Goal: Complete application form

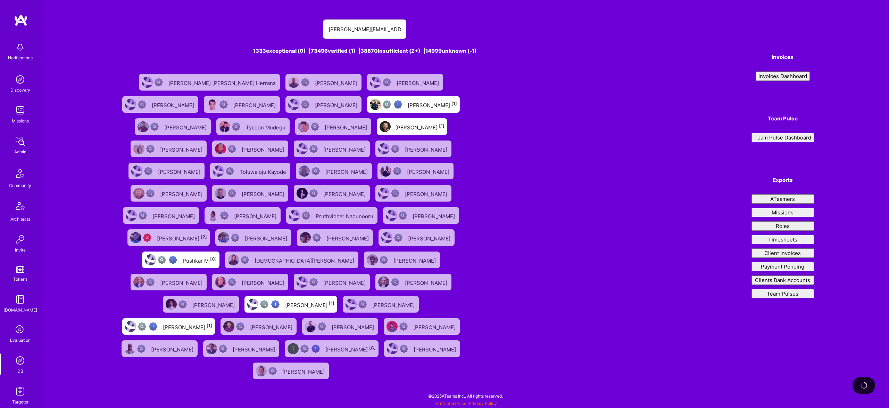
type input "[PERSON_NAME][EMAIL_ADDRESS][DOMAIN_NAME]"
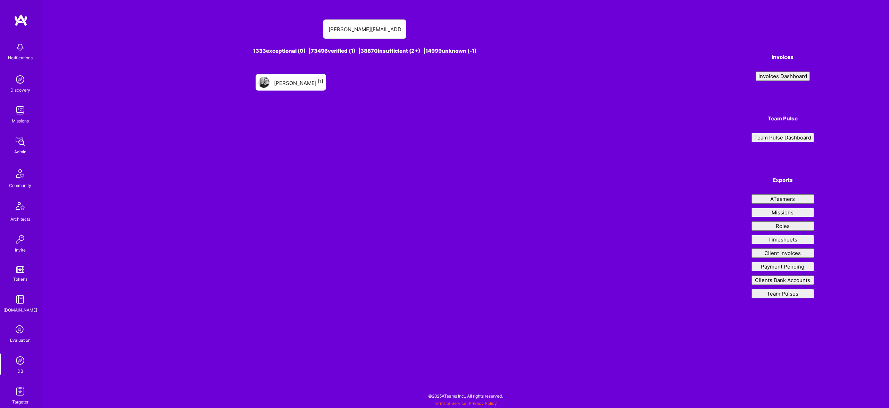
click at [291, 81] on div "[PERSON_NAME] [1]" at bounding box center [298, 82] width 49 height 9
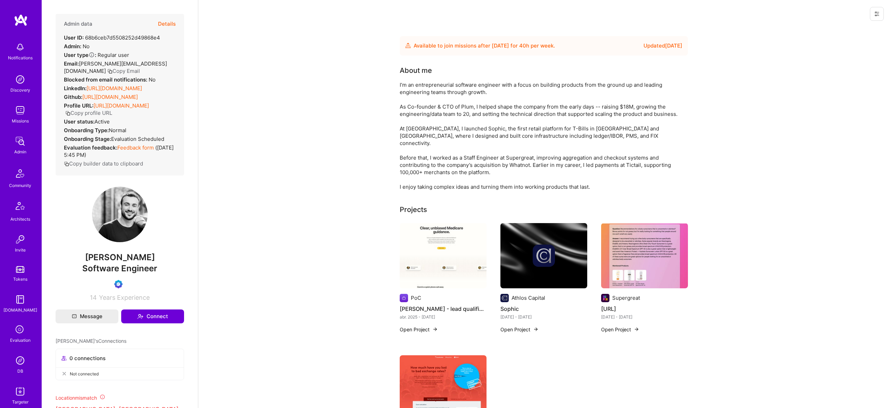
click at [177, 25] on div "Admin data Details User ID: 68b6ceb7d5508252d49868e4 Admin: No User type Regula…" at bounding box center [120, 95] width 128 height 162
click at [163, 24] on button "Details" at bounding box center [167, 24] width 18 height 20
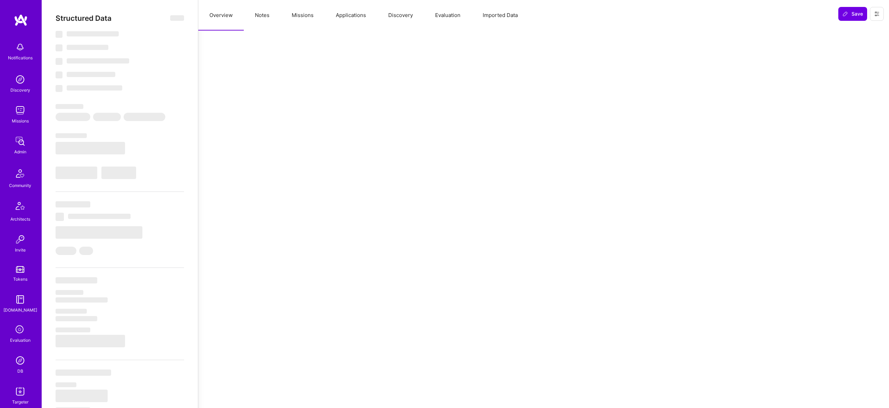
drag, startPoint x: 491, startPoint y: 6, endPoint x: 493, endPoint y: 10, distance: 5.0
click at [493, 10] on button "Imported Data" at bounding box center [499, 15] width 57 height 31
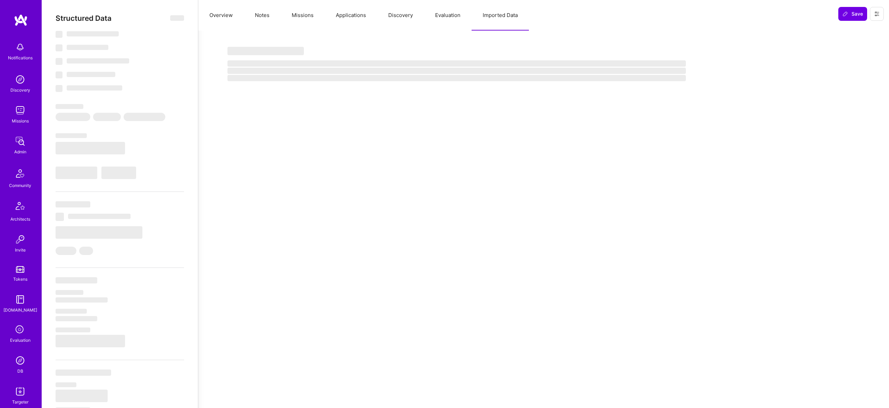
click at [446, 16] on button "Evaluation" at bounding box center [448, 15] width 48 height 31
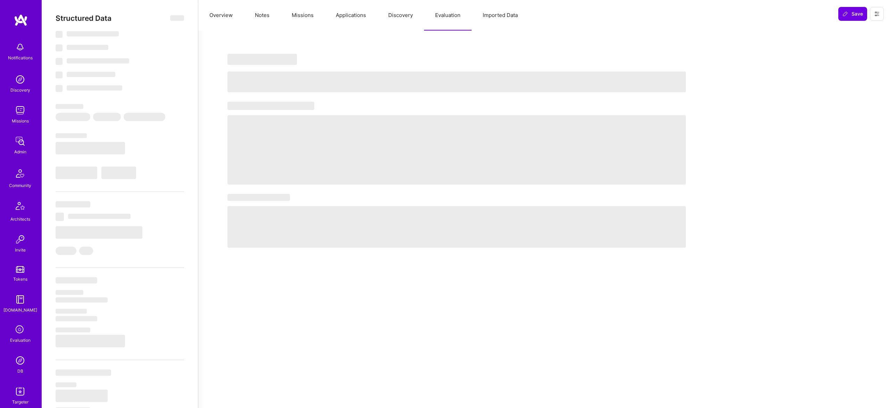
select select "Future Date"
select select "Verified"
select select "CY"
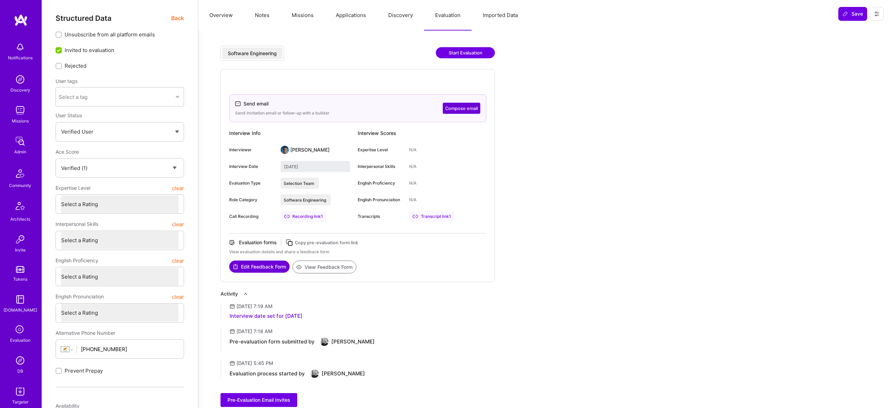
click at [434, 216] on div "Transcript link 1" at bounding box center [431, 216] width 45 height 11
click at [259, 260] on div "Evaluation forms Copy pre-evaluation form link View evaluation details and shar…" at bounding box center [357, 250] width 257 height 22
click at [268, 267] on button "Edit Feedback Form" at bounding box center [259, 267] width 60 height 12
click at [21, 354] on img at bounding box center [20, 361] width 14 height 14
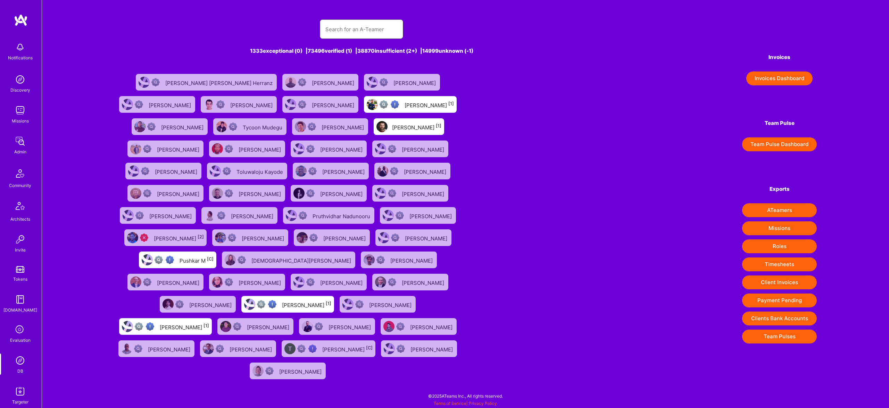
click at [384, 25] on input "text" at bounding box center [361, 29] width 72 height 18
paste input "[PERSON_NAME][EMAIL_ADDRESS][DOMAIN_NAME]"
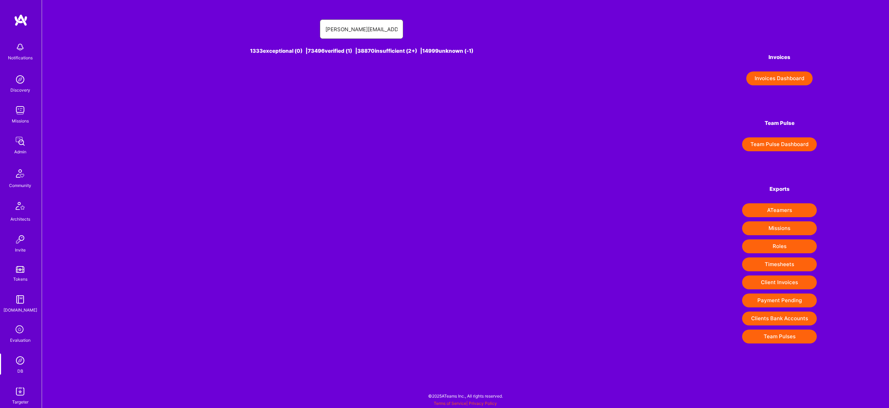
type input "[PERSON_NAME][EMAIL_ADDRESS][DOMAIN_NAME]"
click at [292, 87] on div "Alex Michael [1]" at bounding box center [287, 82] width 70 height 17
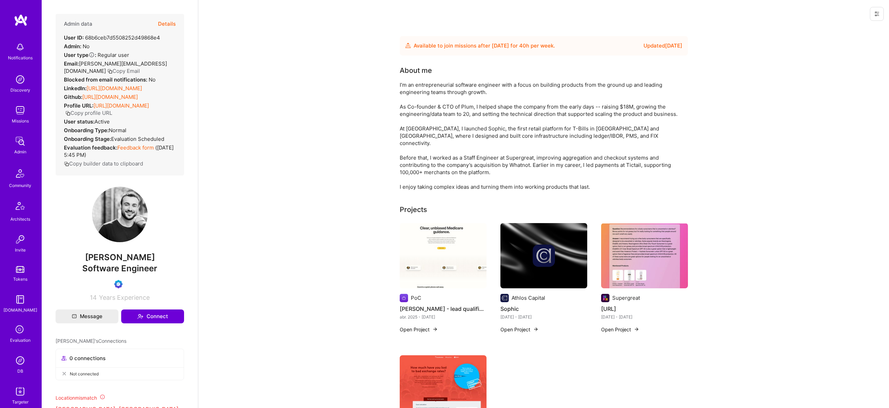
click at [170, 18] on button "Details" at bounding box center [167, 24] width 18 height 20
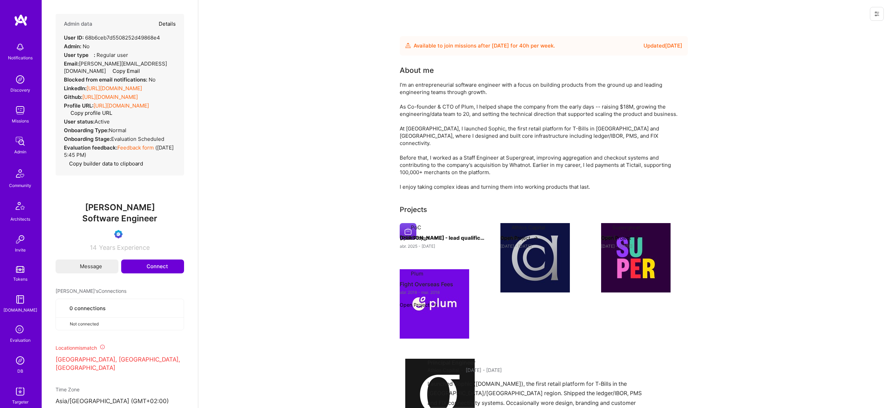
select select "Verified"
select select "CY"
select select "Future Date"
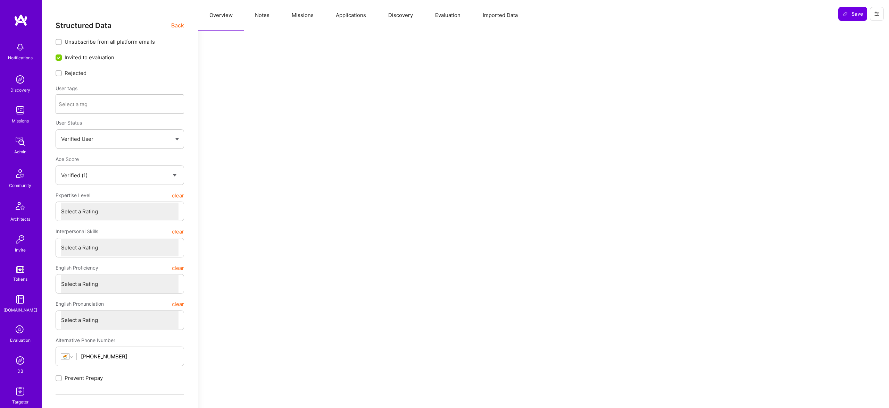
type textarea "x"
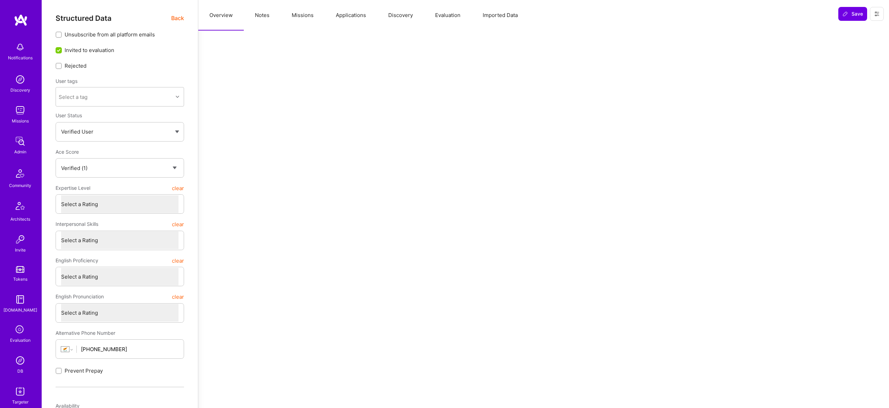
select select "7"
click at [451, 18] on button "Evaluation" at bounding box center [448, 15] width 48 height 31
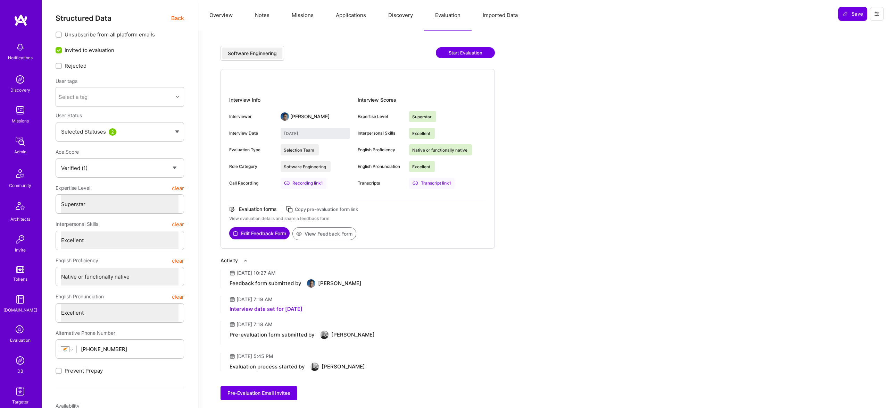
click at [229, 12] on button "Overview" at bounding box center [220, 15] width 45 height 31
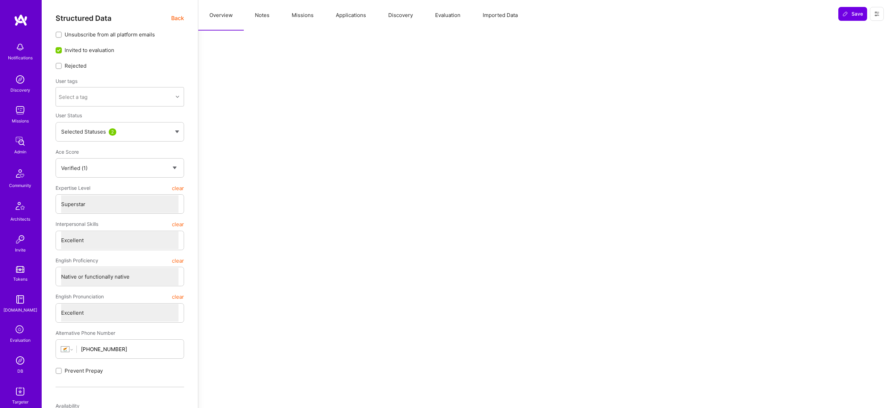
click at [182, 18] on span "Back" at bounding box center [177, 18] width 13 height 9
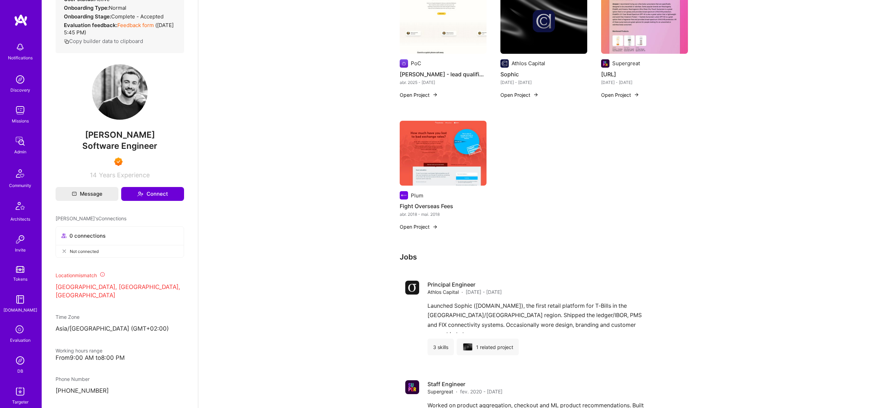
scroll to position [123, 0]
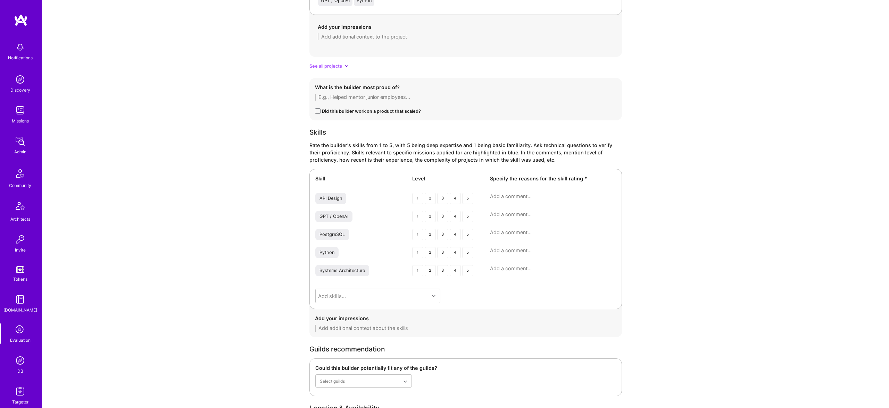
scroll to position [996, 0]
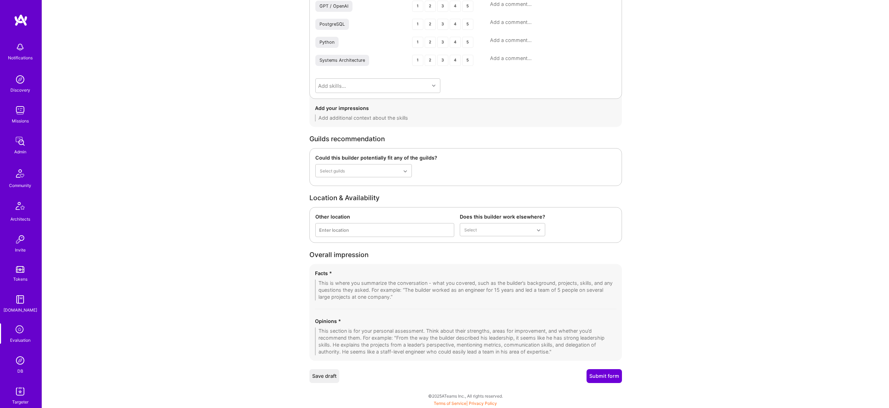
click at [463, 287] on textarea at bounding box center [465, 290] width 301 height 21
paste textarea "[PERSON_NAME] has over a decade of experience in back-end and full-stack engine…"
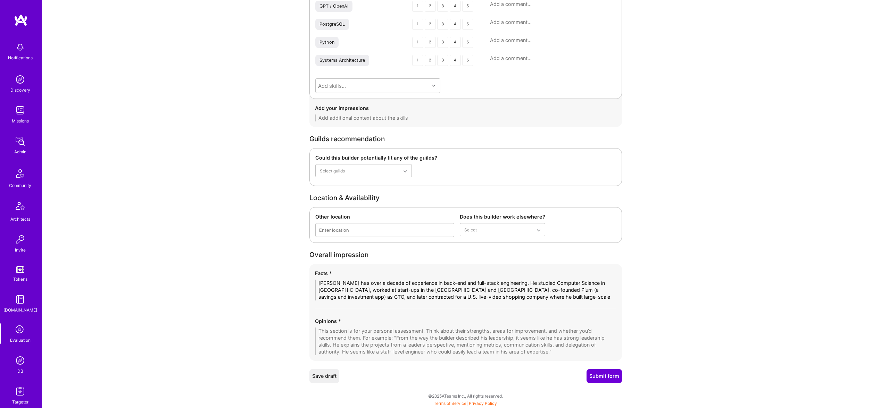
scroll to position [0, 0]
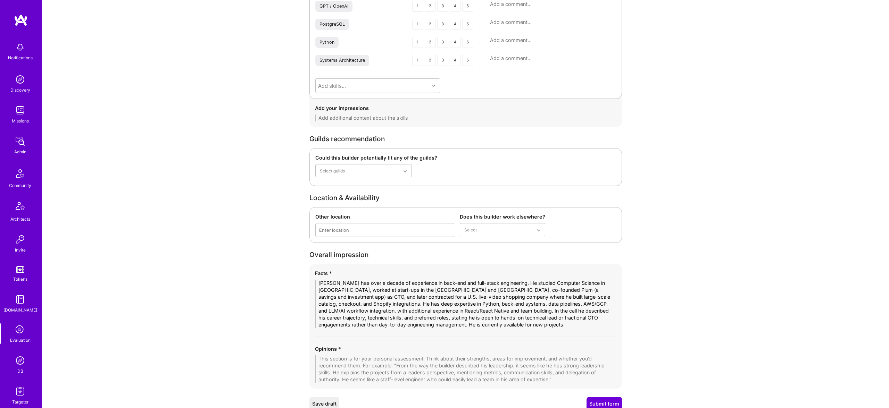
type textarea "[PERSON_NAME] has over a decade of experience in back-end and full-stack engine…"
click at [514, 372] on textarea at bounding box center [465, 369] width 301 height 28
paste textarea "[PERSON_NAME] comes across as a highly capable builder with both technical dept…"
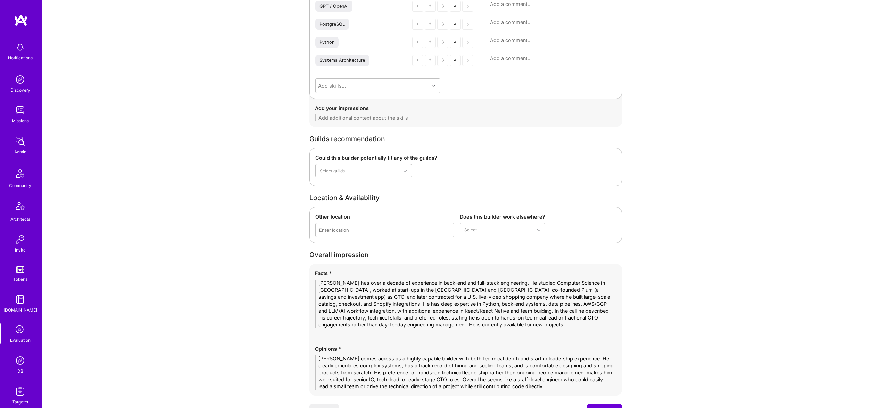
type textarea "[PERSON_NAME] comes across as a highly capable builder with both technical dept…"
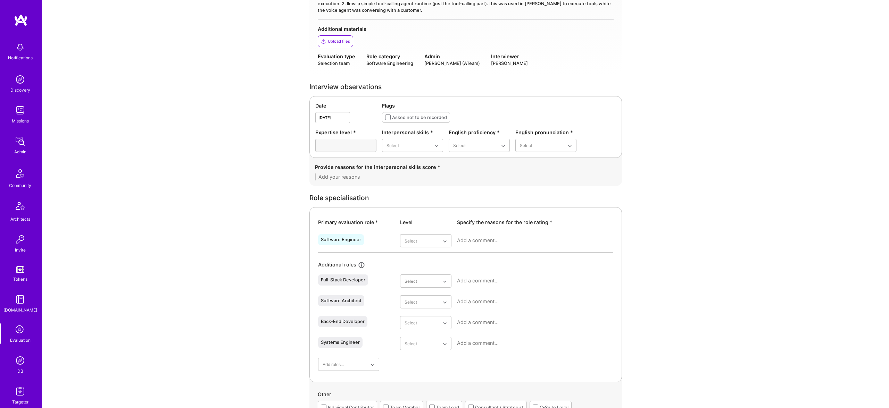
scroll to position [151, 0]
click at [413, 174] on textarea at bounding box center [465, 175] width 301 height 7
paste textarea "[PERSON_NAME] communicated his background, technical decisions, and leadership …"
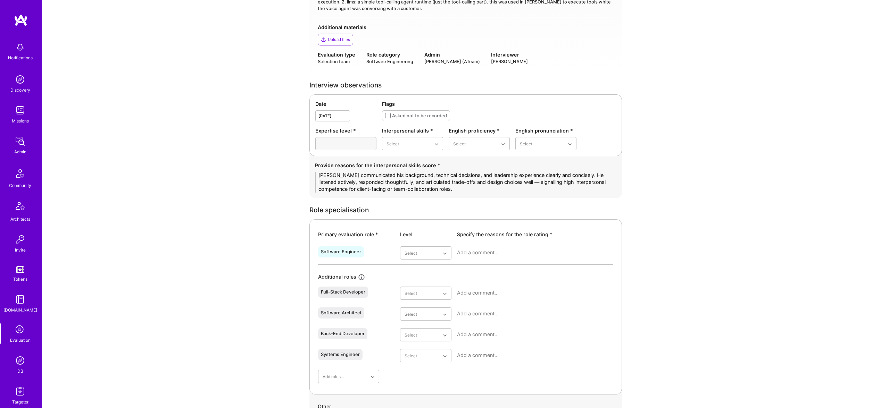
scroll to position [0, 0]
type textarea "[PERSON_NAME] communicated his background, technical decisions, and leadership …"
click at [420, 212] on div "Excellent" at bounding box center [412, 212] width 61 height 13
drag, startPoint x: 478, startPoint y: 205, endPoint x: 533, endPoint y: 154, distance: 74.7
click at [478, 205] on div "Native or functionally native" at bounding box center [478, 203] width 61 height 20
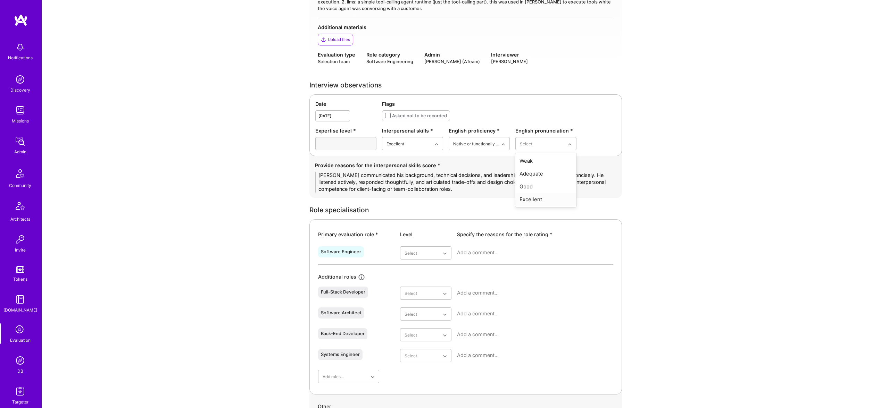
drag, startPoint x: 535, startPoint y: 198, endPoint x: 531, endPoint y: 199, distance: 3.6
click at [535, 198] on div "Excellent" at bounding box center [545, 199] width 61 height 13
drag, startPoint x: 410, startPoint y: 266, endPoint x: 414, endPoint y: 255, distance: 11.9
click at [411, 264] on div "Software Engineer Select Additional roles Full-Stack Developer Select Software …" at bounding box center [465, 314] width 295 height 140
click at [418, 336] on div "Superstar" at bounding box center [425, 334] width 51 height 13
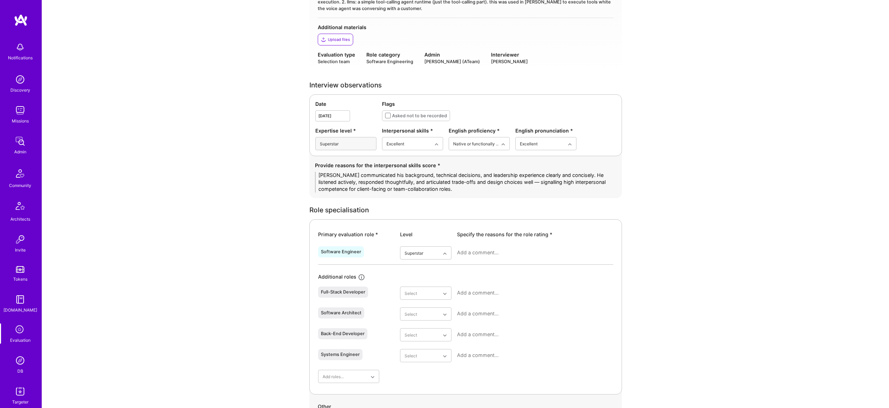
click at [481, 251] on textarea at bounding box center [535, 252] width 156 height 7
paste textarea "12+ years of Python/back-end development, microservices, data pipelines, AWS/GC…"
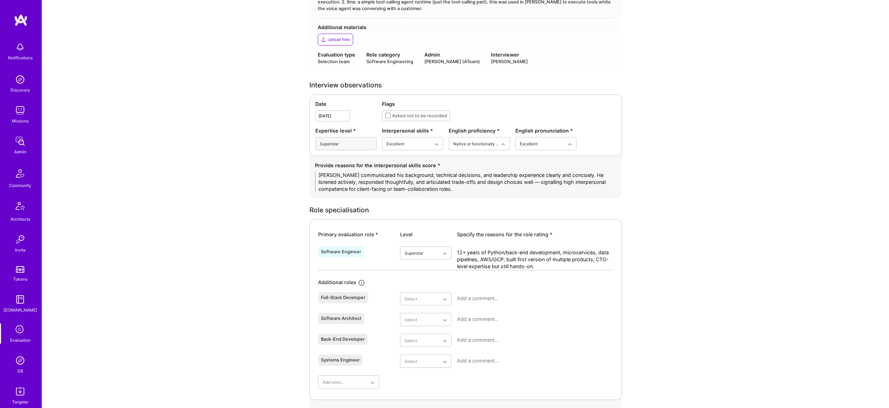
type textarea "12+ years of Python/back-end development, microservices, data pipelines, AWS/GC…"
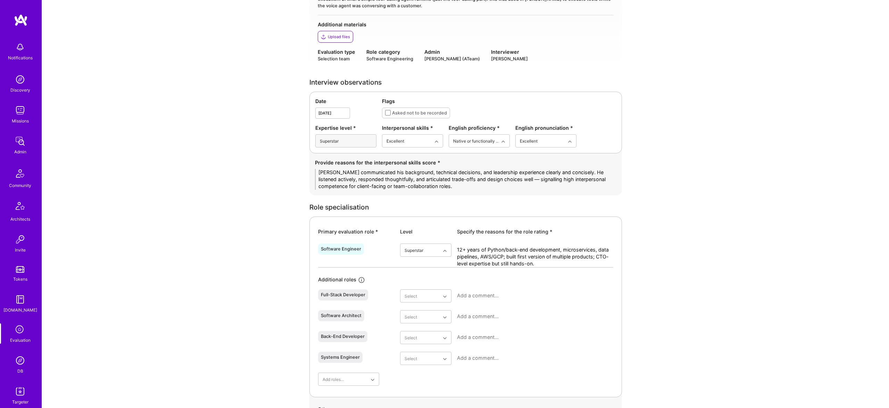
drag, startPoint x: 430, startPoint y: 318, endPoint x: 436, endPoint y: 318, distance: 5.6
click at [420, 400] on div "Superstar" at bounding box center [425, 397] width 51 height 13
click at [478, 314] on textarea at bounding box center [535, 315] width 156 height 7
paste textarea "Designed and scaled systems from scratch (Plum, live-video shopping, wealth man…"
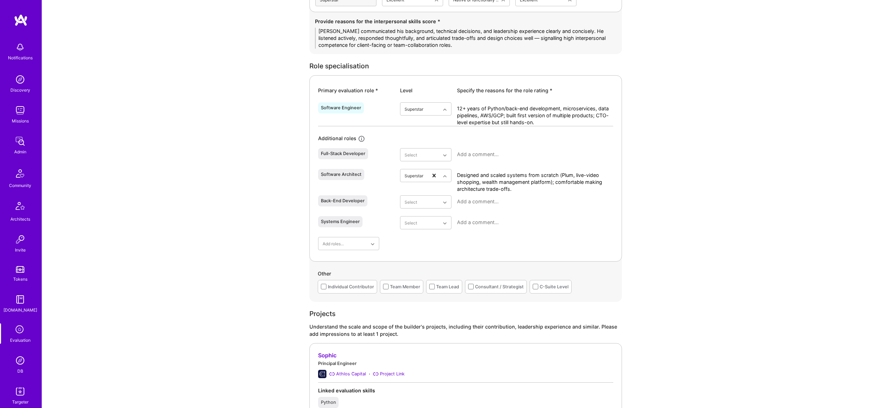
scroll to position [344, 0]
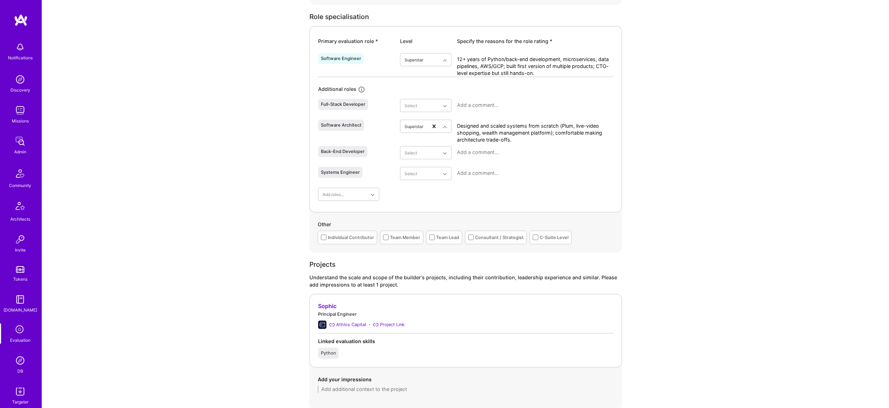
type textarea "Designed and scaled systems from scratch (Plum, live-video shopping, wealth man…"
click at [358, 235] on div "Individual Contributor" at bounding box center [351, 237] width 46 height 7
click at [407, 237] on div "Team Member" at bounding box center [405, 237] width 30 height 7
click at [437, 237] on div "Team Lead" at bounding box center [447, 238] width 23 height 7
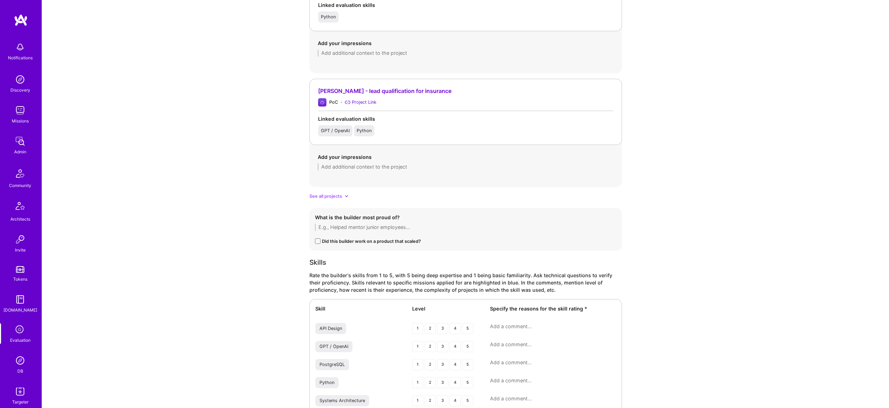
scroll to position [682, 0]
click at [333, 193] on span "See all projects" at bounding box center [325, 194] width 33 height 7
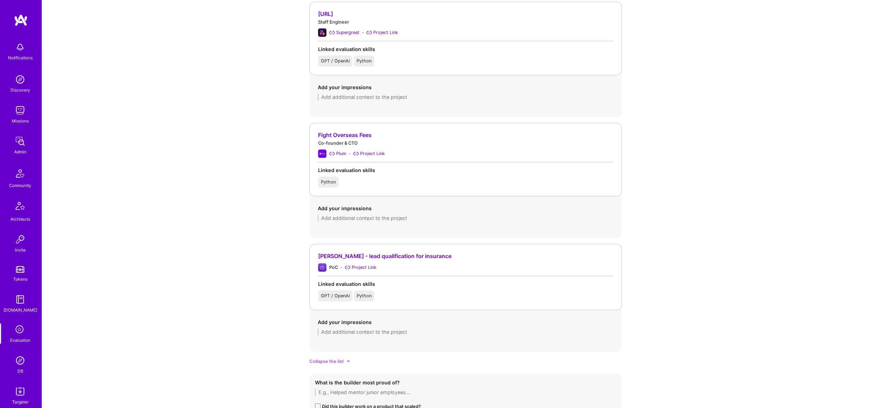
scroll to position [759, 0]
click at [354, 218] on textarea at bounding box center [466, 216] width 296 height 7
paste textarea "As co-founder and CTO of [PERSON_NAME] built the first version of the savings a…"
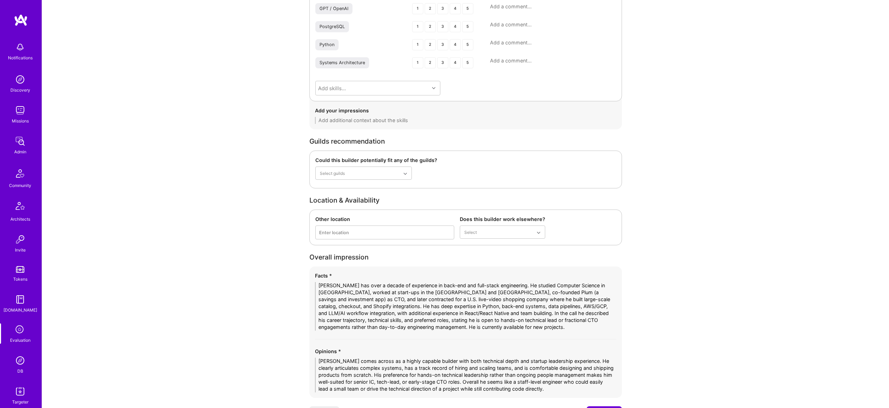
scroll to position [1319, 0]
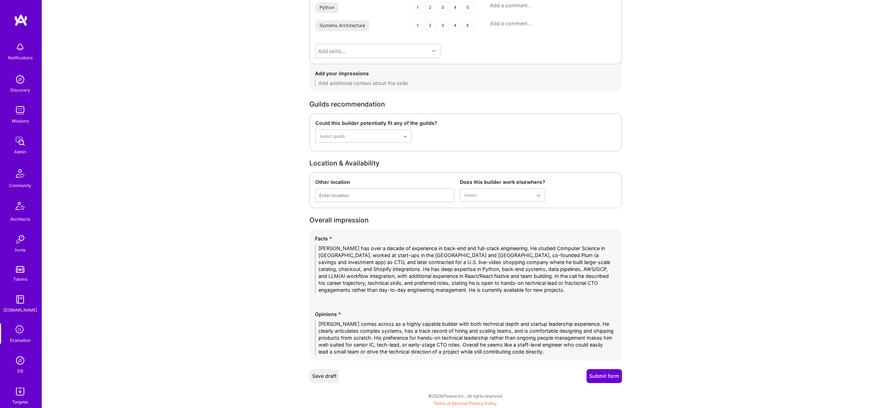
type textarea "As co-founder and CTO of [PERSON_NAME] built the first version of the savings a…"
click at [607, 371] on button "Submit form" at bounding box center [603, 376] width 35 height 14
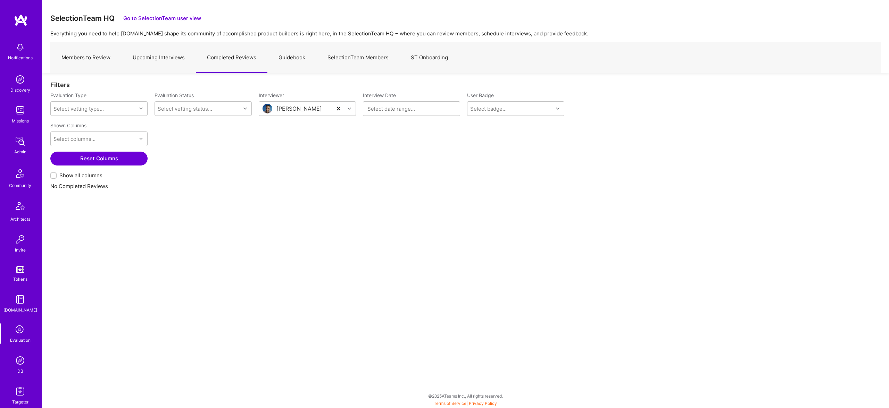
click at [26, 363] on img at bounding box center [20, 361] width 14 height 14
